Goal: Task Accomplishment & Management: Manage account settings

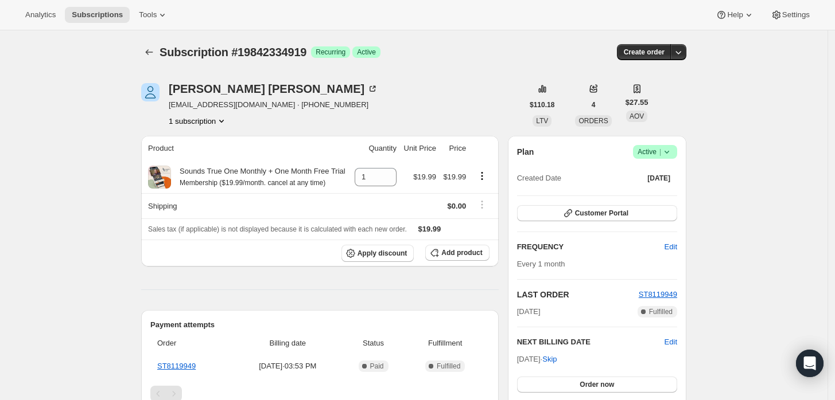
click at [672, 153] on icon at bounding box center [666, 151] width 11 height 11
click at [644, 189] on span "Cancel subscription" at bounding box center [659, 193] width 65 height 9
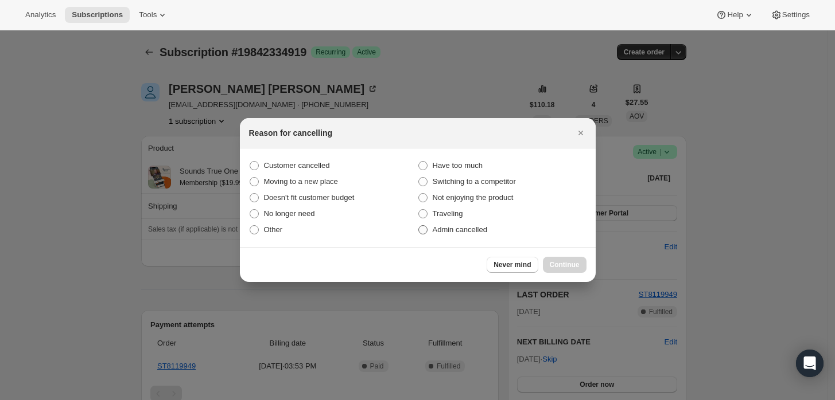
click at [456, 223] on label "Admin cancelled" at bounding box center [502, 230] width 169 height 16
click at [419, 225] on input "Admin cancelled" at bounding box center [418, 225] width 1 height 1
radio input "true"
click at [566, 266] on span "Continue" at bounding box center [565, 264] width 30 height 9
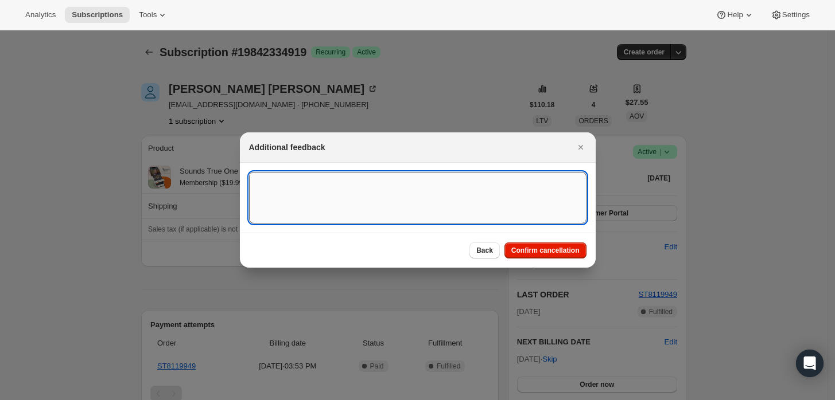
click at [505, 193] on textarea ":rbj:" at bounding box center [417, 198] width 337 height 52
type textarea "Customer requested cancellation."
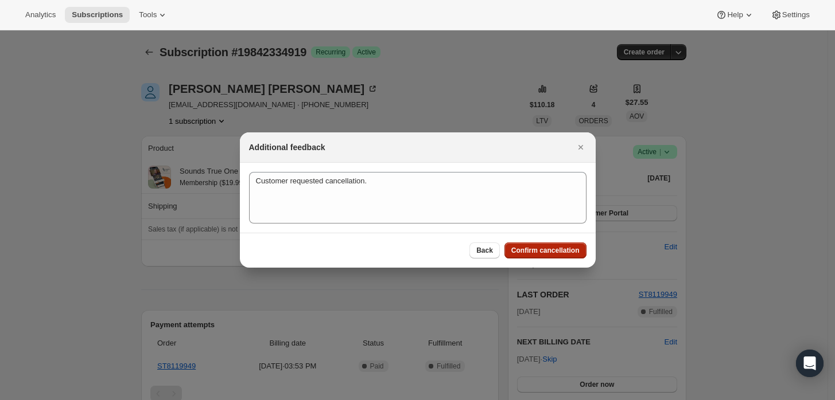
click at [544, 256] on button "Confirm cancellation" at bounding box center [545, 251] width 82 height 16
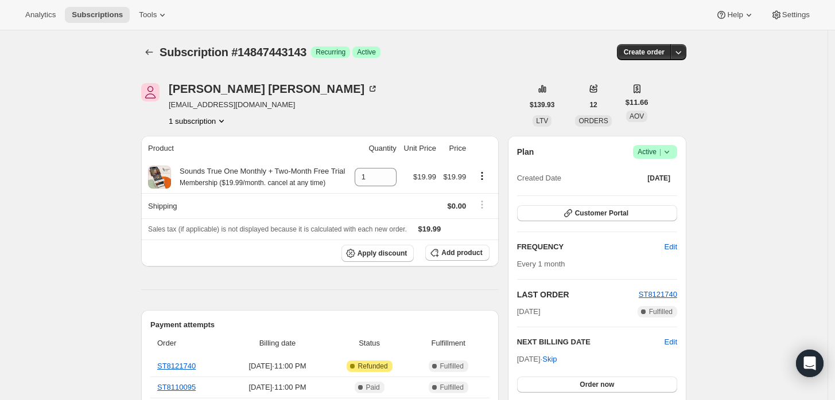
click at [669, 150] on icon at bounding box center [666, 151] width 11 height 11
click at [667, 190] on span "Cancel subscription" at bounding box center [659, 193] width 65 height 9
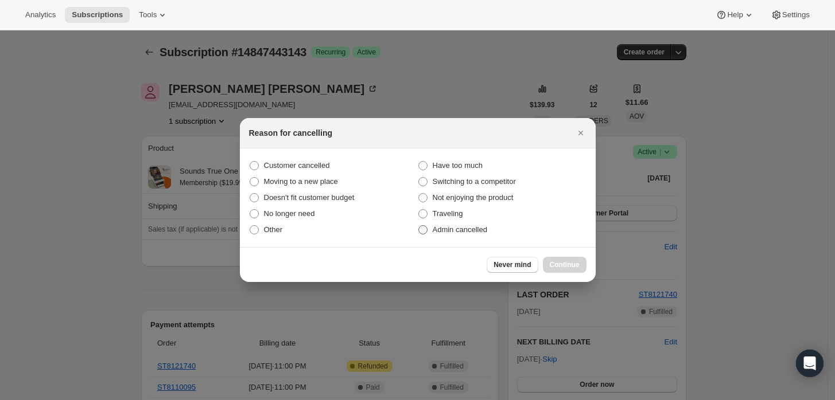
click at [445, 223] on label "Admin cancelled" at bounding box center [502, 230] width 169 height 16
click at [419, 225] on input "Admin cancelled" at bounding box center [418, 225] width 1 height 1
radio input "true"
click at [561, 260] on span "Continue" at bounding box center [565, 264] width 30 height 9
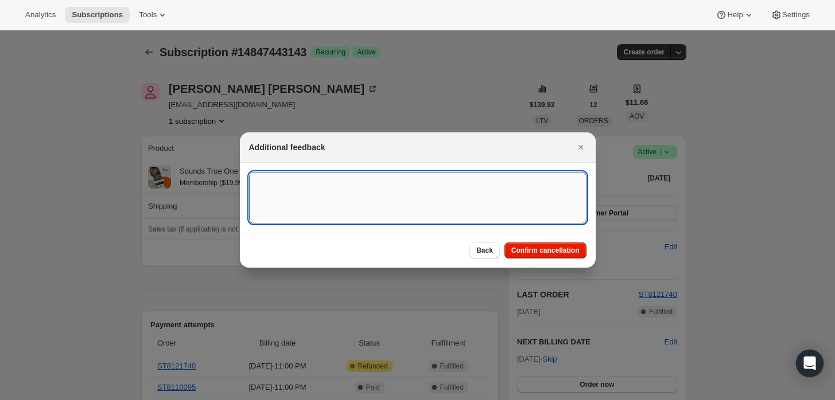
click at [464, 196] on textarea ":rbj:" at bounding box center [417, 198] width 337 height 52
type textarea "Customer requested cancellation and refund."
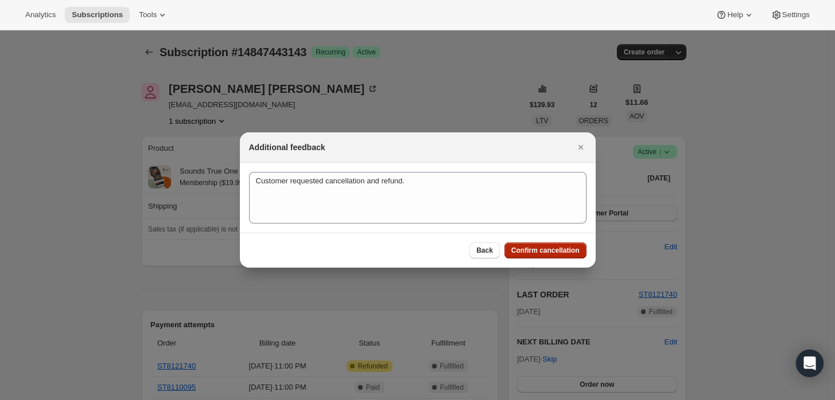
click at [548, 251] on span "Confirm cancellation" at bounding box center [545, 250] width 68 height 9
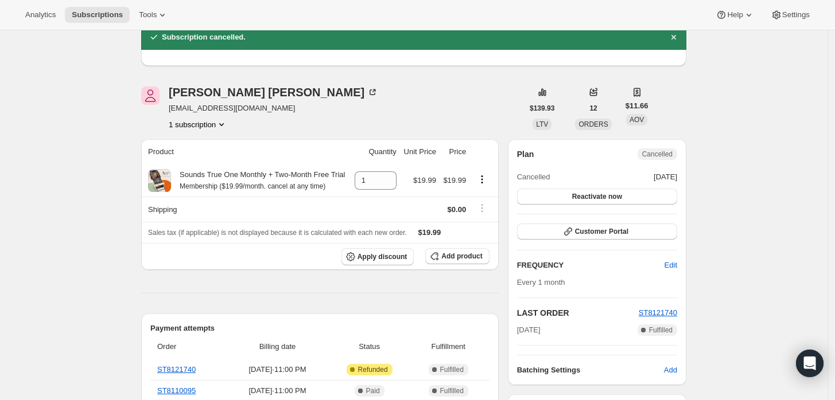
scroll to position [127, 0]
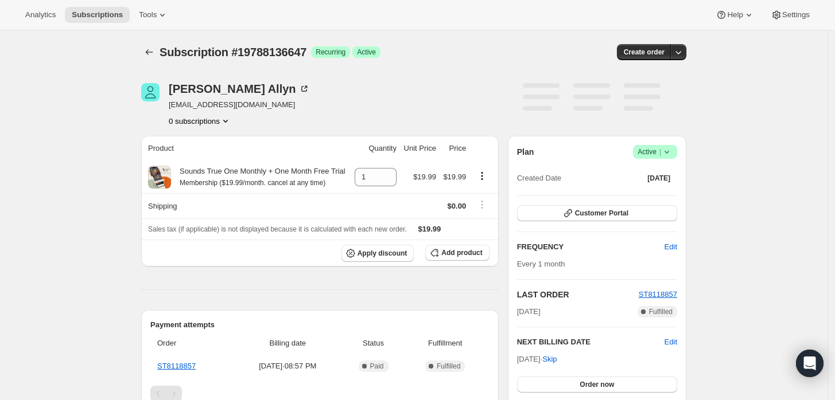
click at [669, 153] on icon at bounding box center [666, 152] width 5 height 3
click at [651, 176] on span "Pause subscription" at bounding box center [658, 174] width 63 height 9
